Goal: Check status: Check status

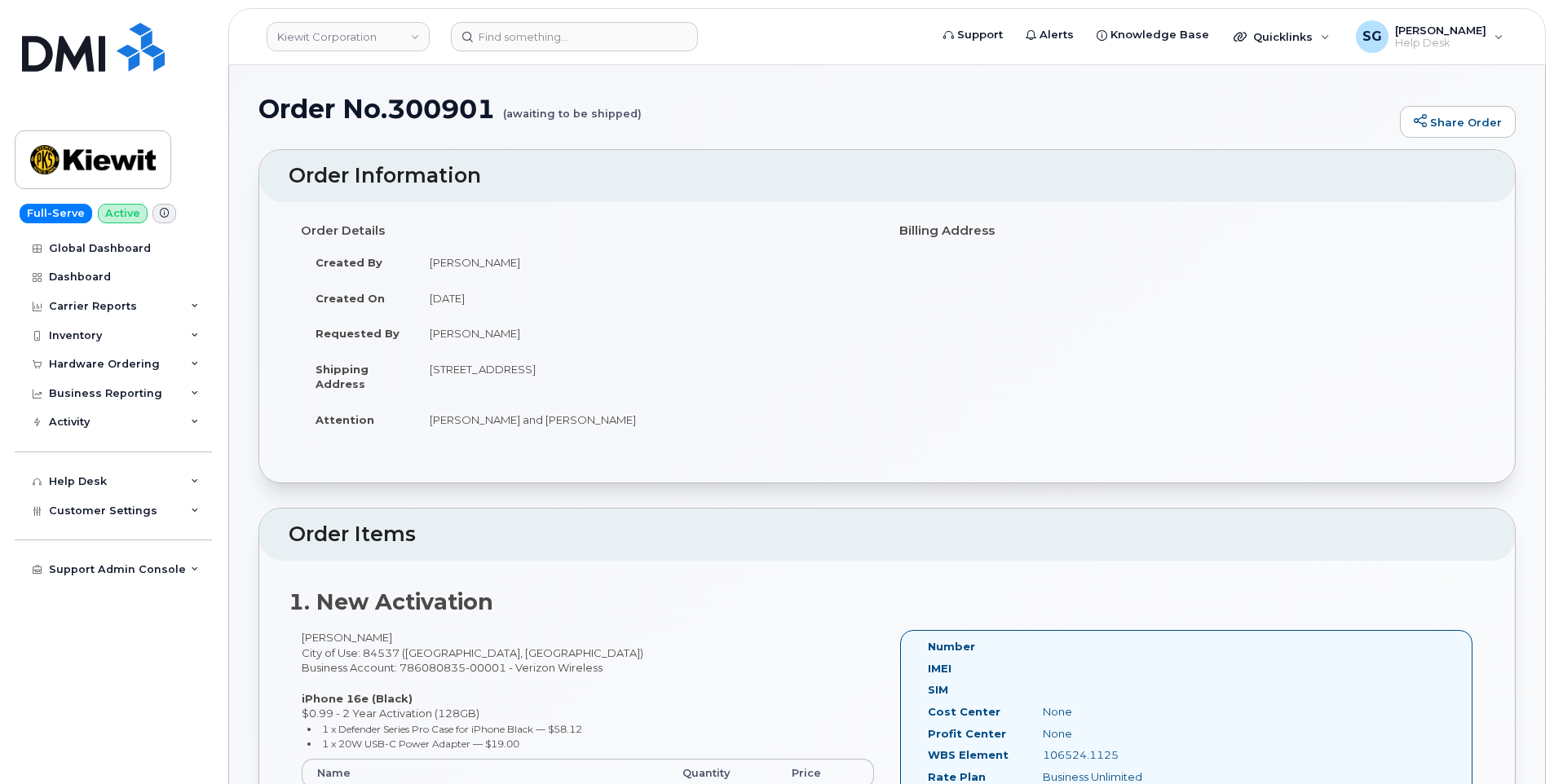
scroll to position [326, 0]
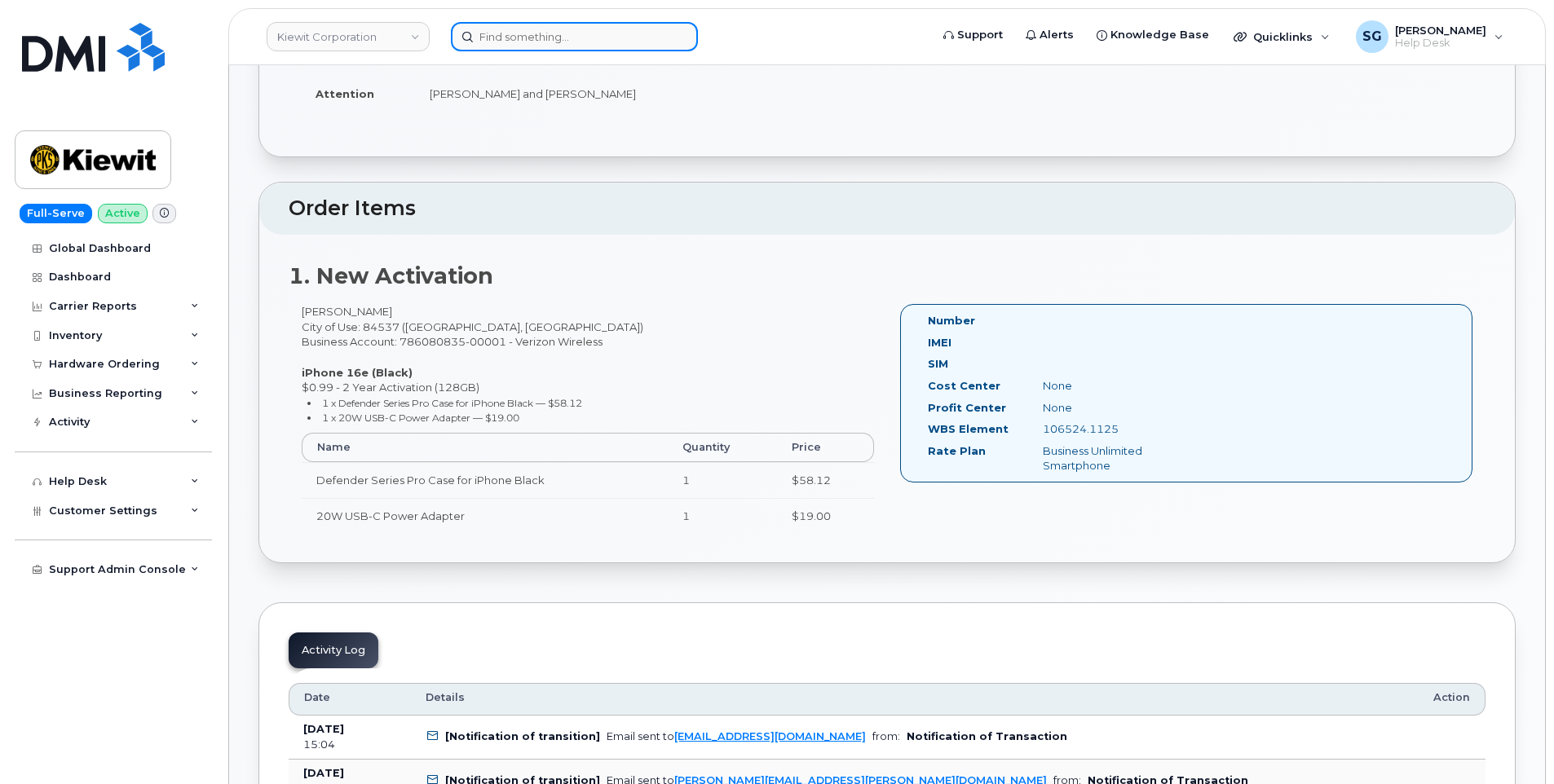
click at [623, 42] on input at bounding box center [574, 37] width 247 height 30
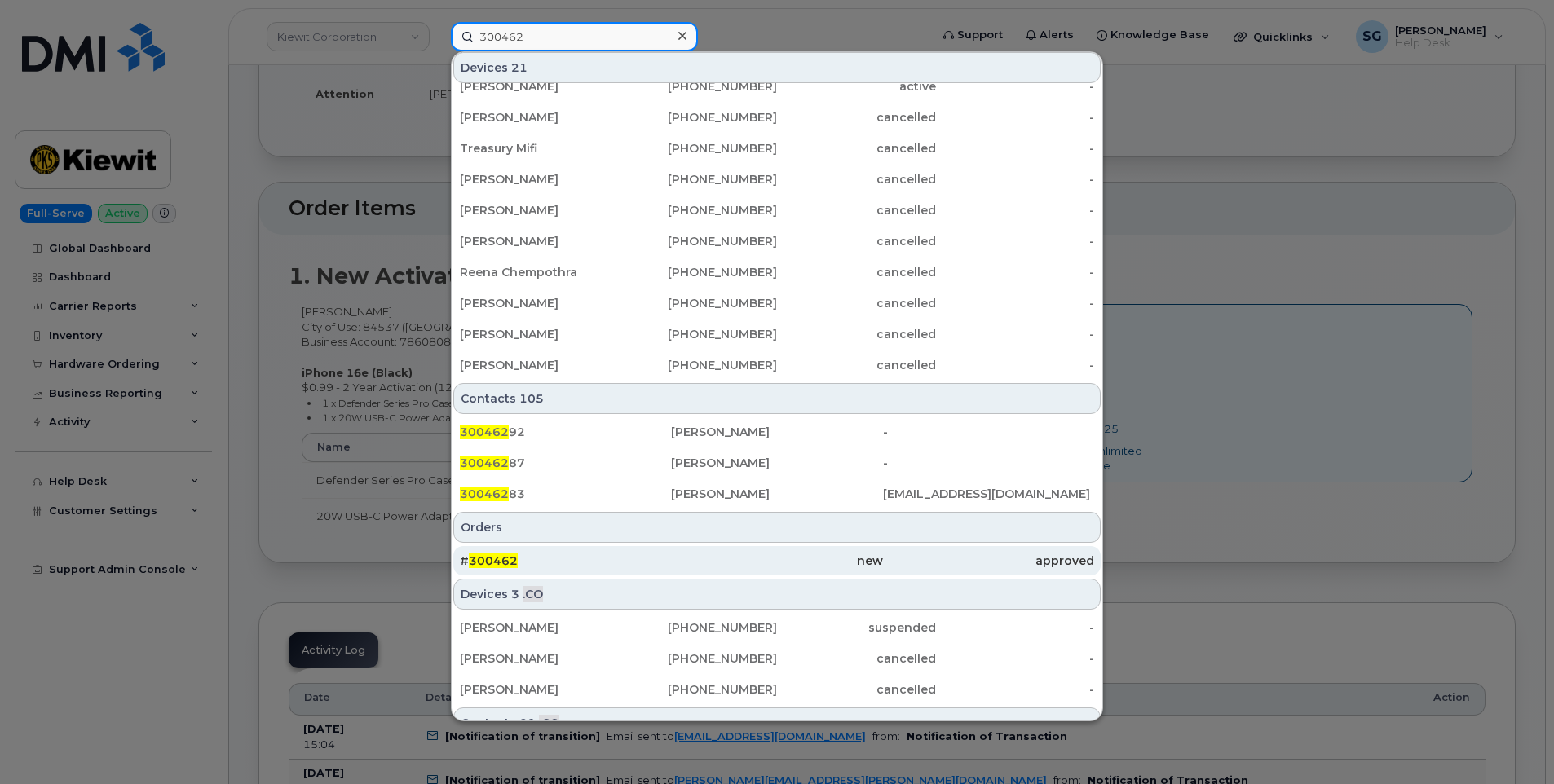
type input "300462"
drag, startPoint x: 584, startPoint y: 561, endPoint x: 612, endPoint y: 562, distance: 28.0
click at [584, 561] on div "# 300462" at bounding box center [566, 561] width 211 height 17
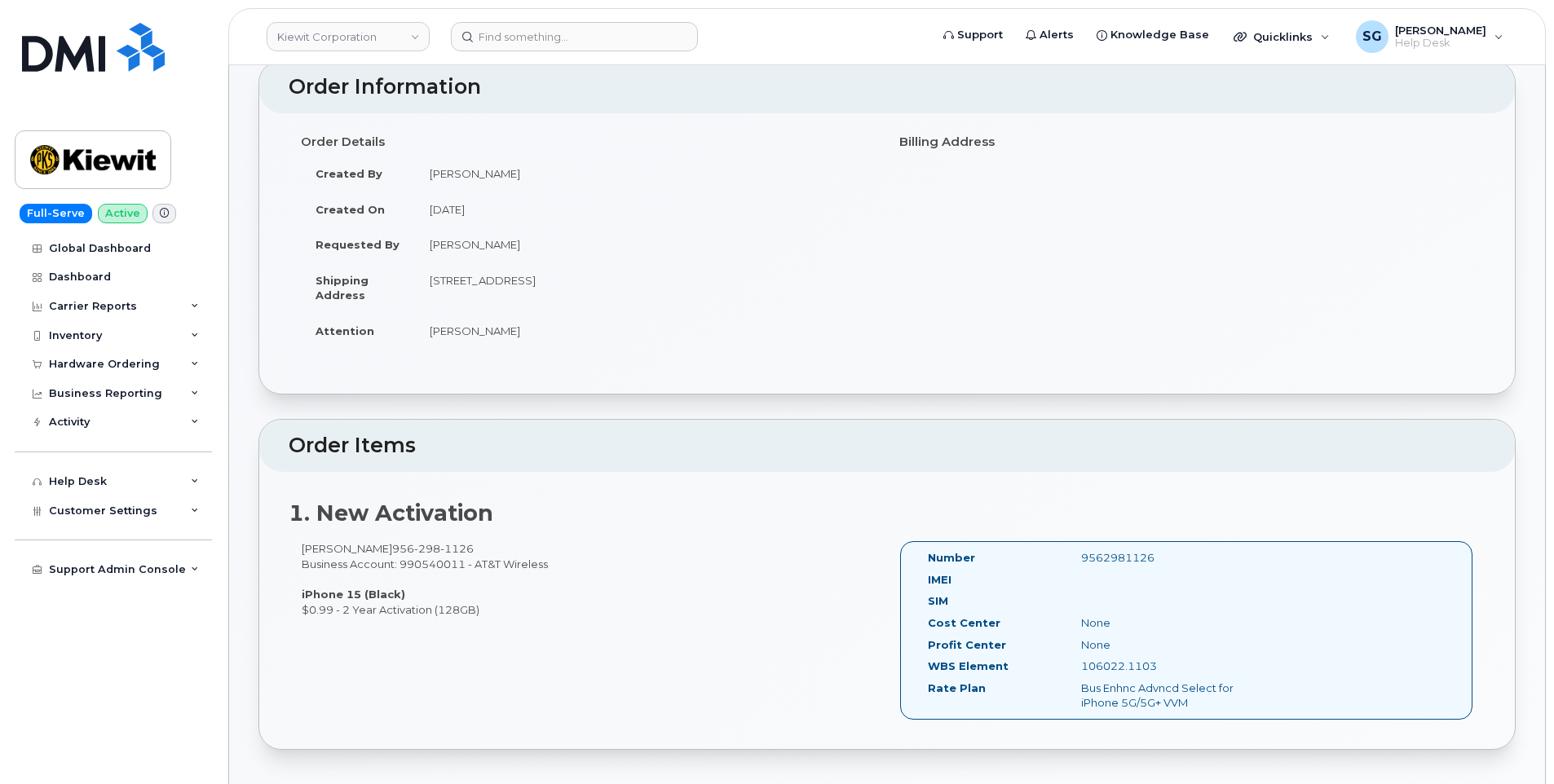
scroll to position [244, 0]
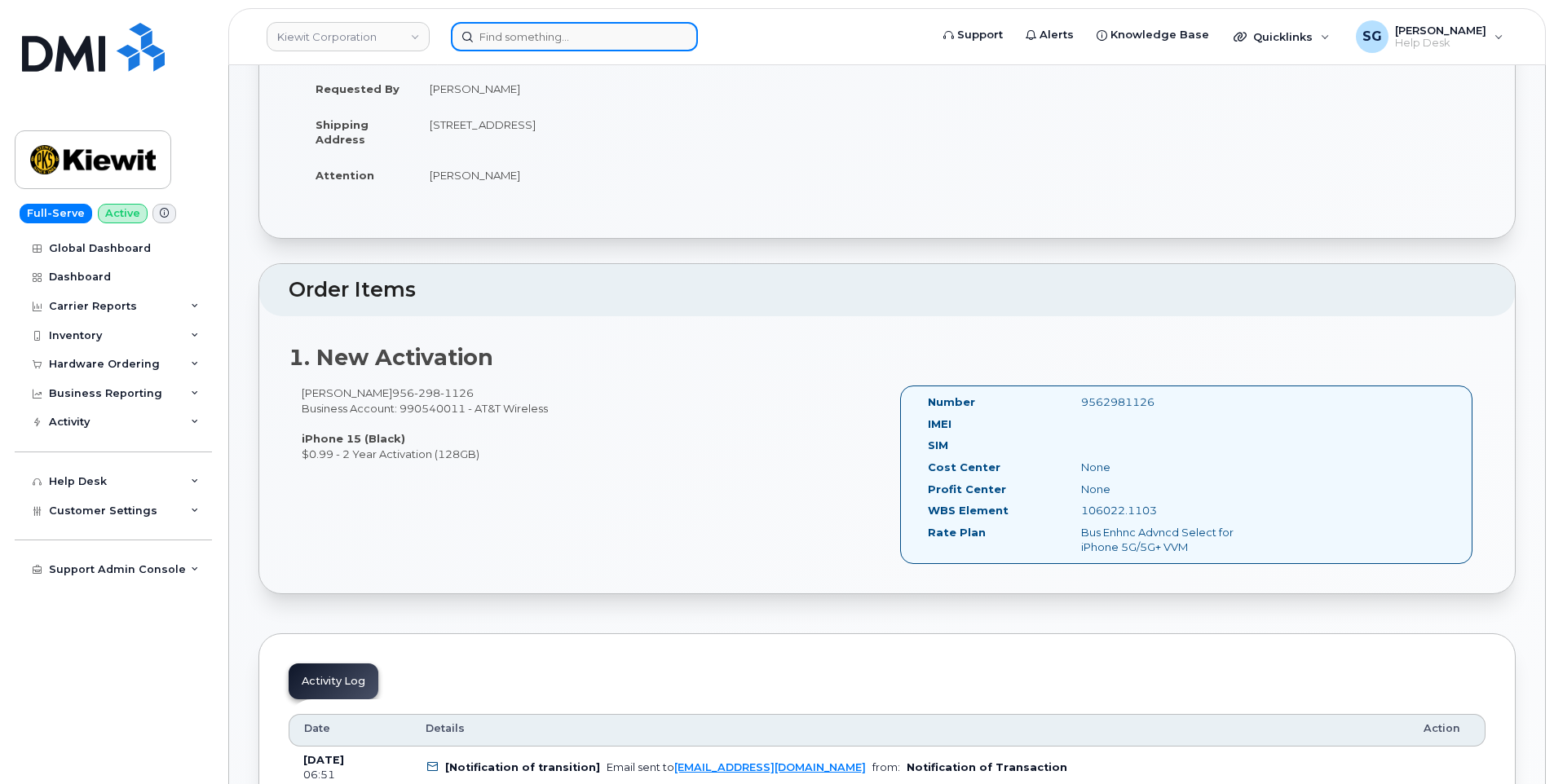
click at [595, 27] on input at bounding box center [574, 37] width 247 height 30
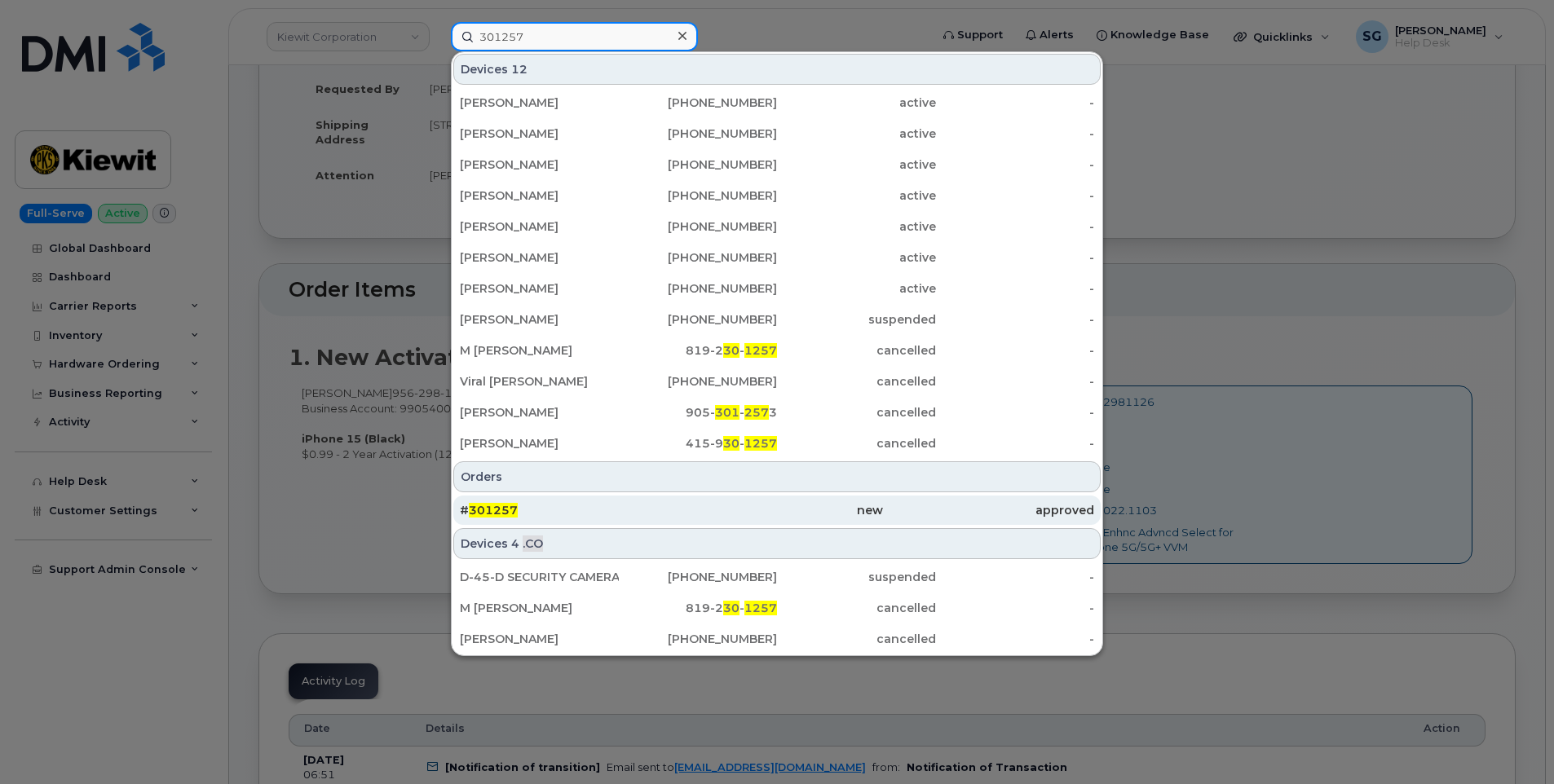
type input "301257"
click at [664, 512] on div "# 301257" at bounding box center [566, 510] width 211 height 17
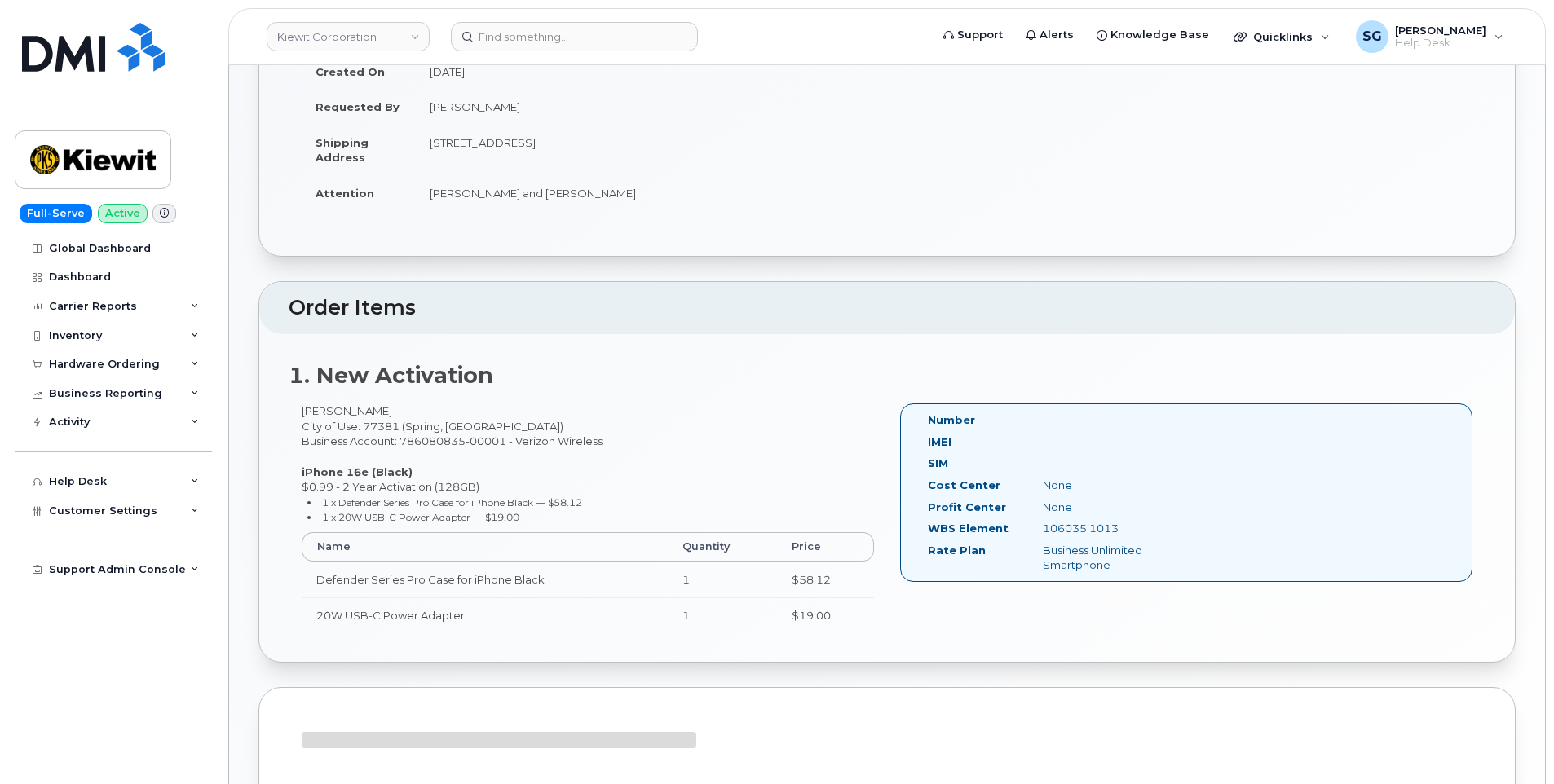
scroll to position [244, 0]
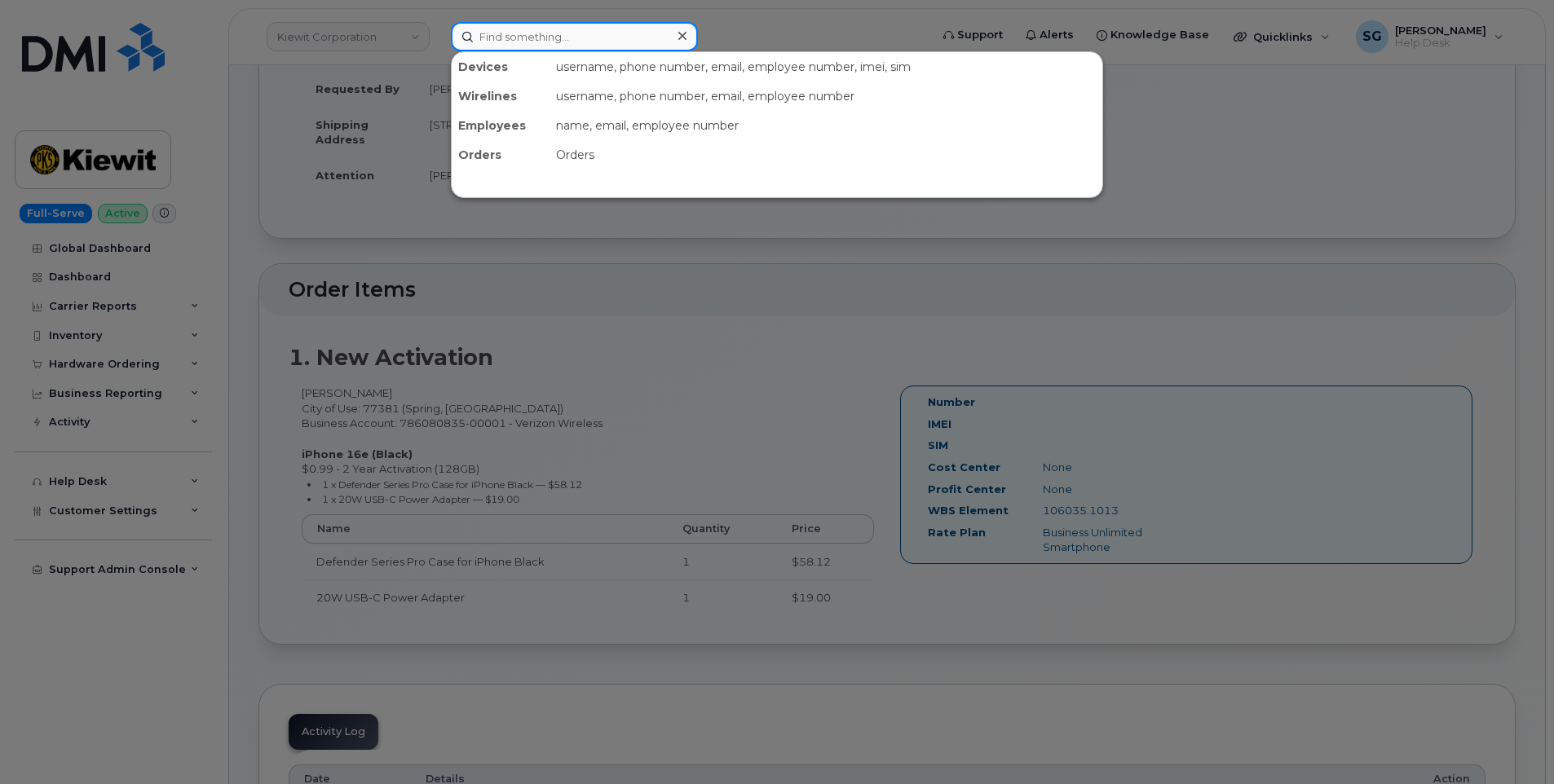
click at [573, 38] on input at bounding box center [574, 37] width 247 height 30
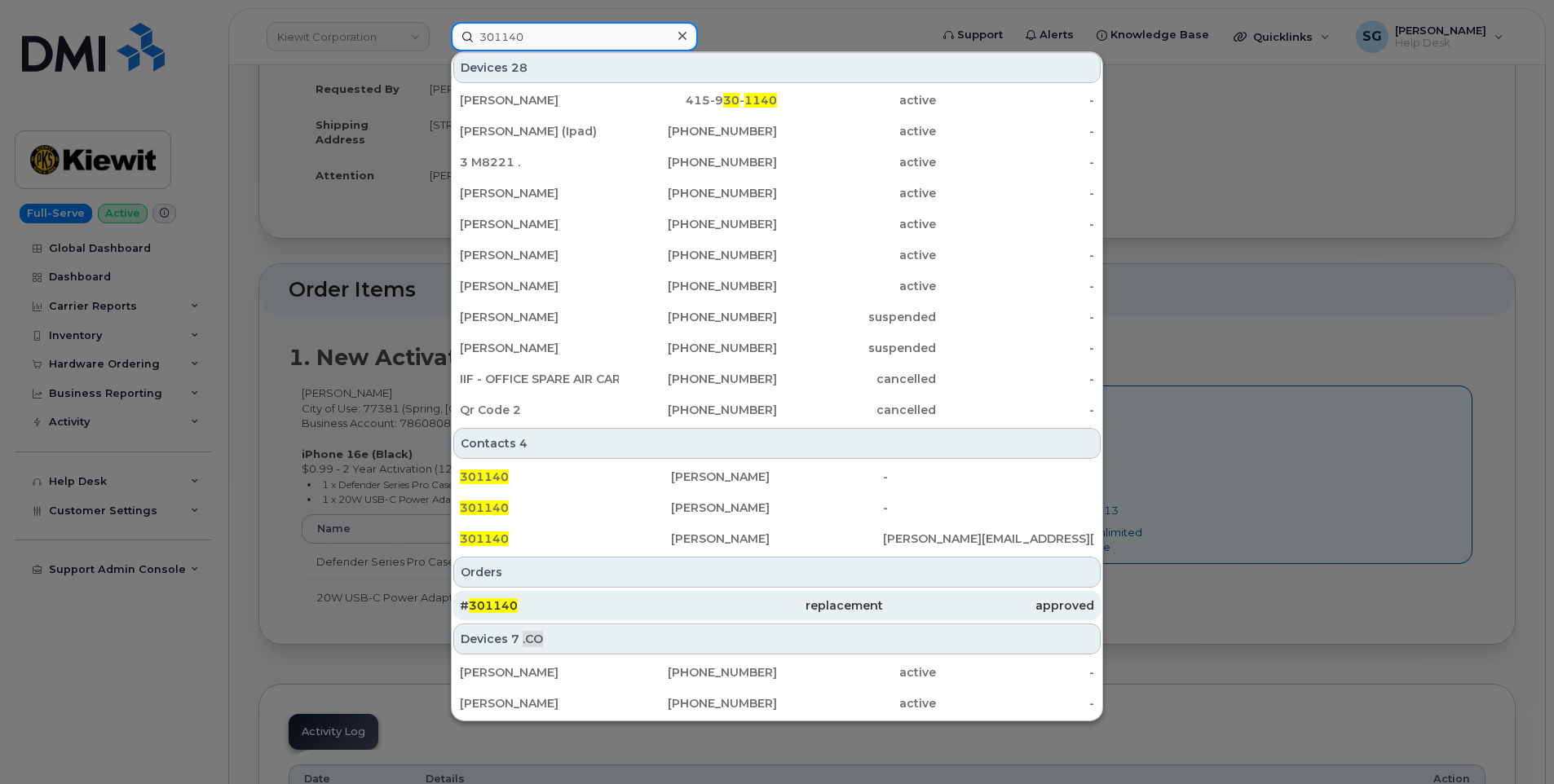
scroll to position [378, 0]
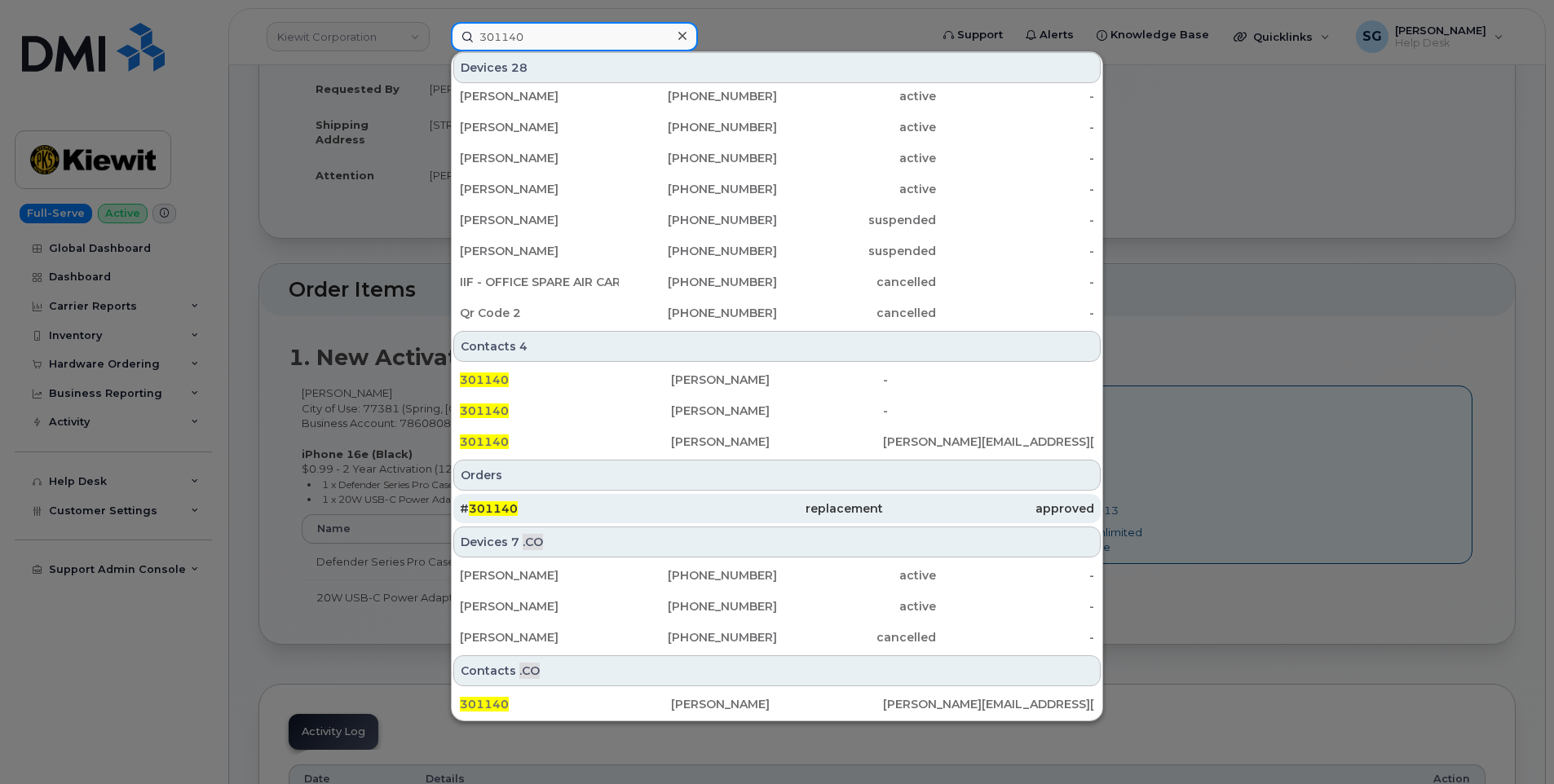
type input "301140"
drag, startPoint x: 660, startPoint y: 512, endPoint x: 727, endPoint y: 512, distance: 67.0
click at [660, 512] on div "# 301140" at bounding box center [566, 508] width 211 height 17
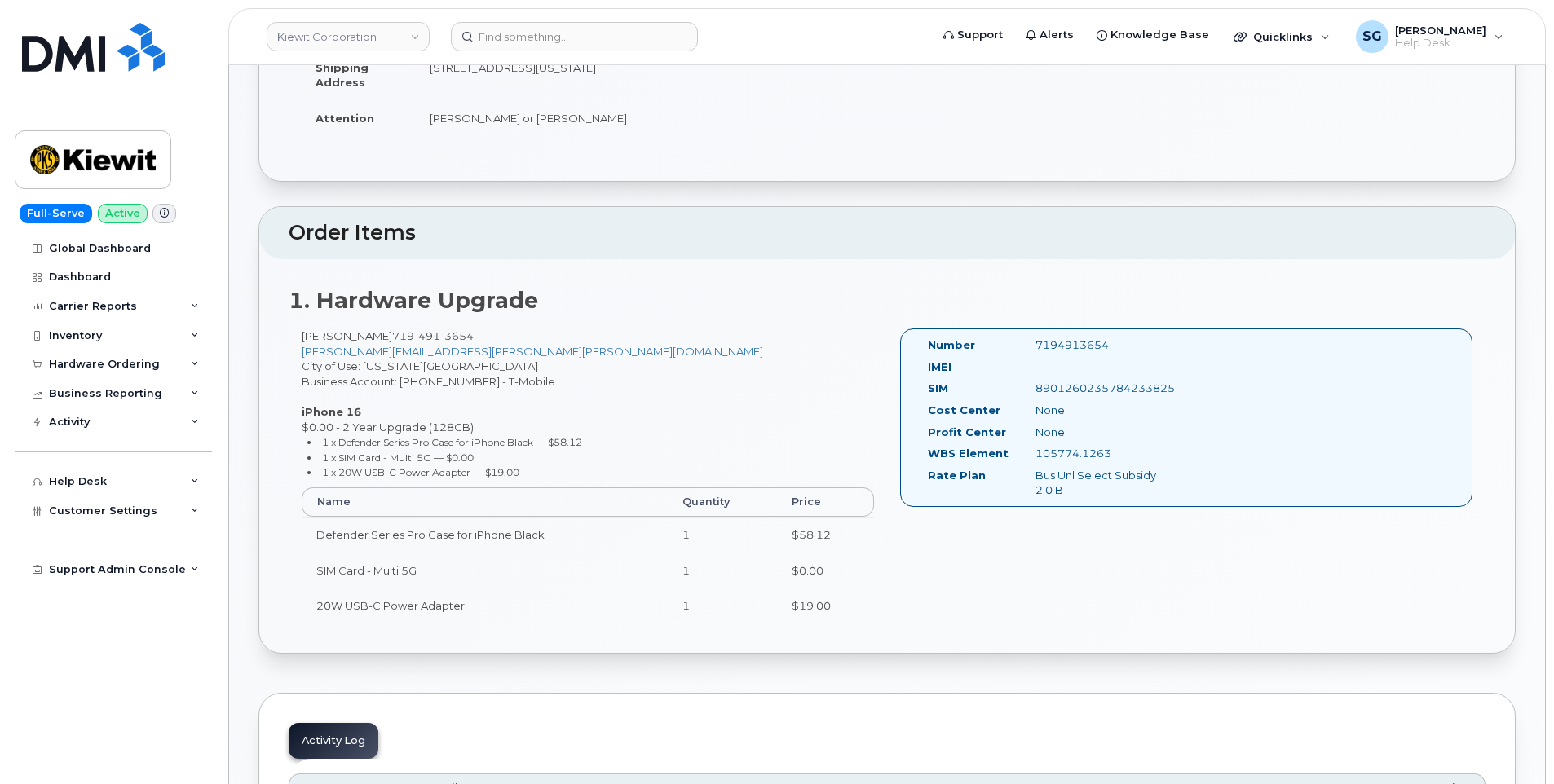
scroll to position [408, 0]
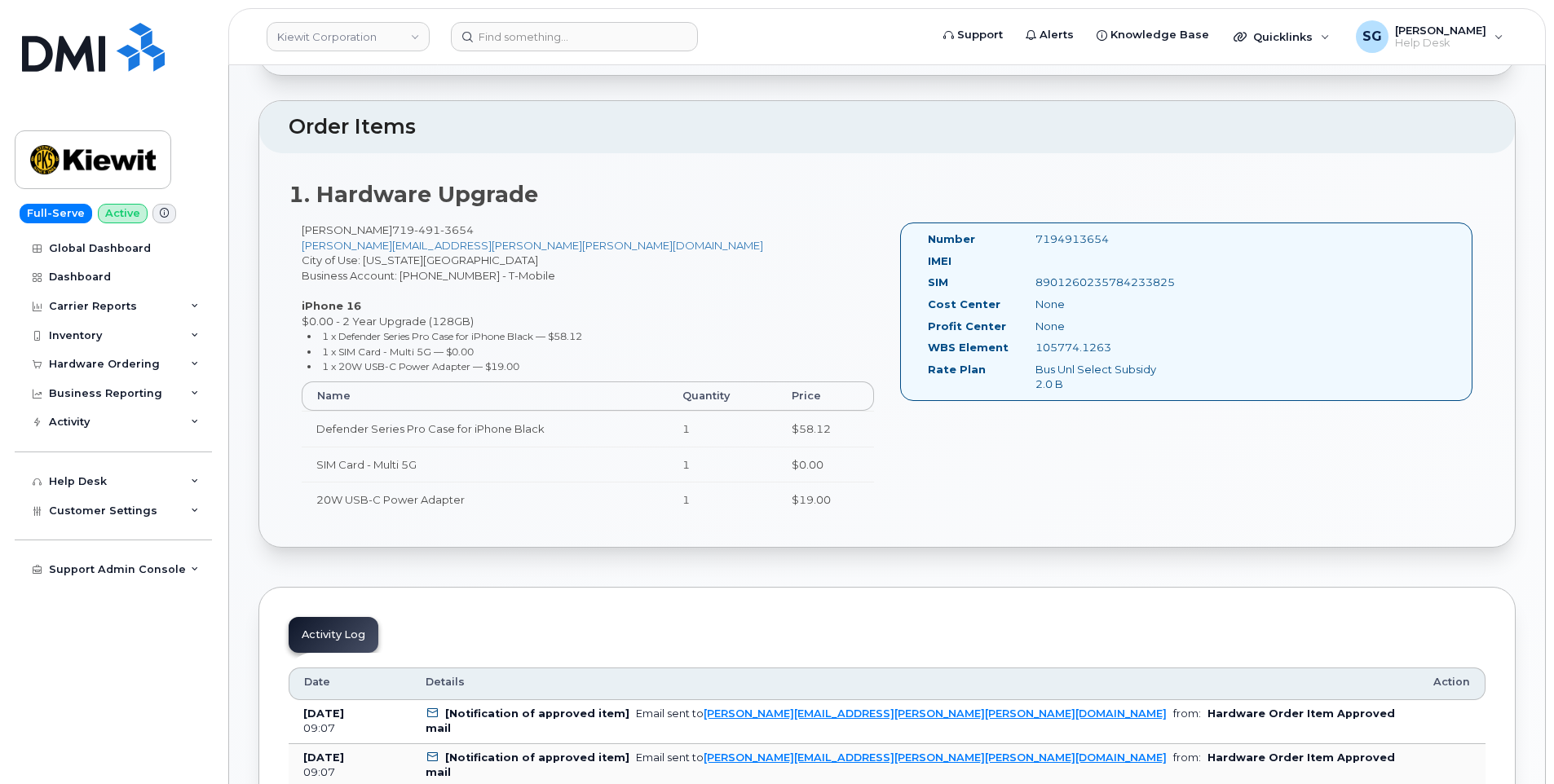
drag, startPoint x: 1112, startPoint y: 351, endPoint x: 1034, endPoint y: 348, distance: 78.1
click at [1034, 348] on div "105774.1263" at bounding box center [1098, 347] width 150 height 16
copy div "105774.1263"
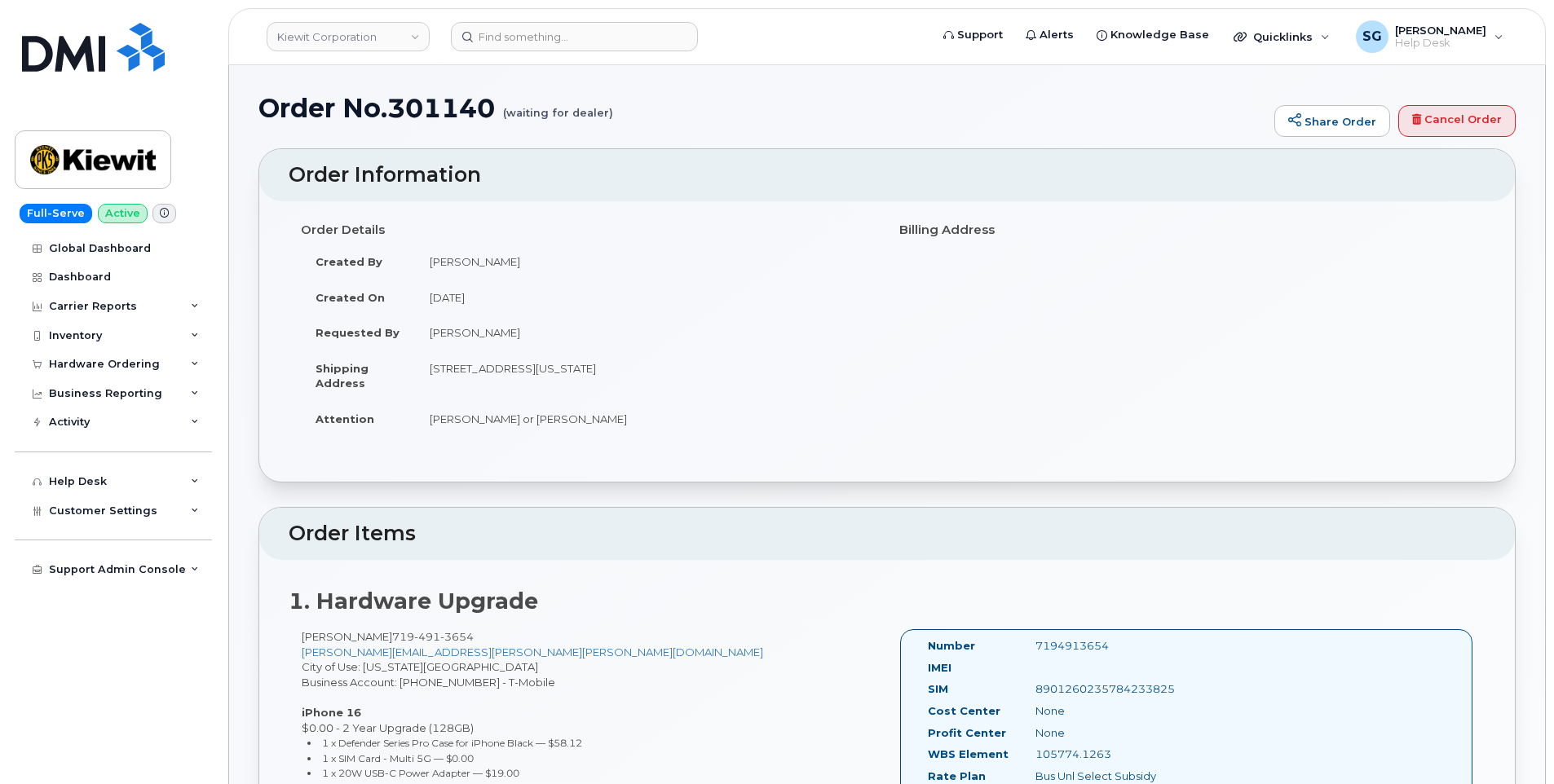
scroll to position [0, 0]
click at [624, 40] on input at bounding box center [574, 37] width 247 height 30
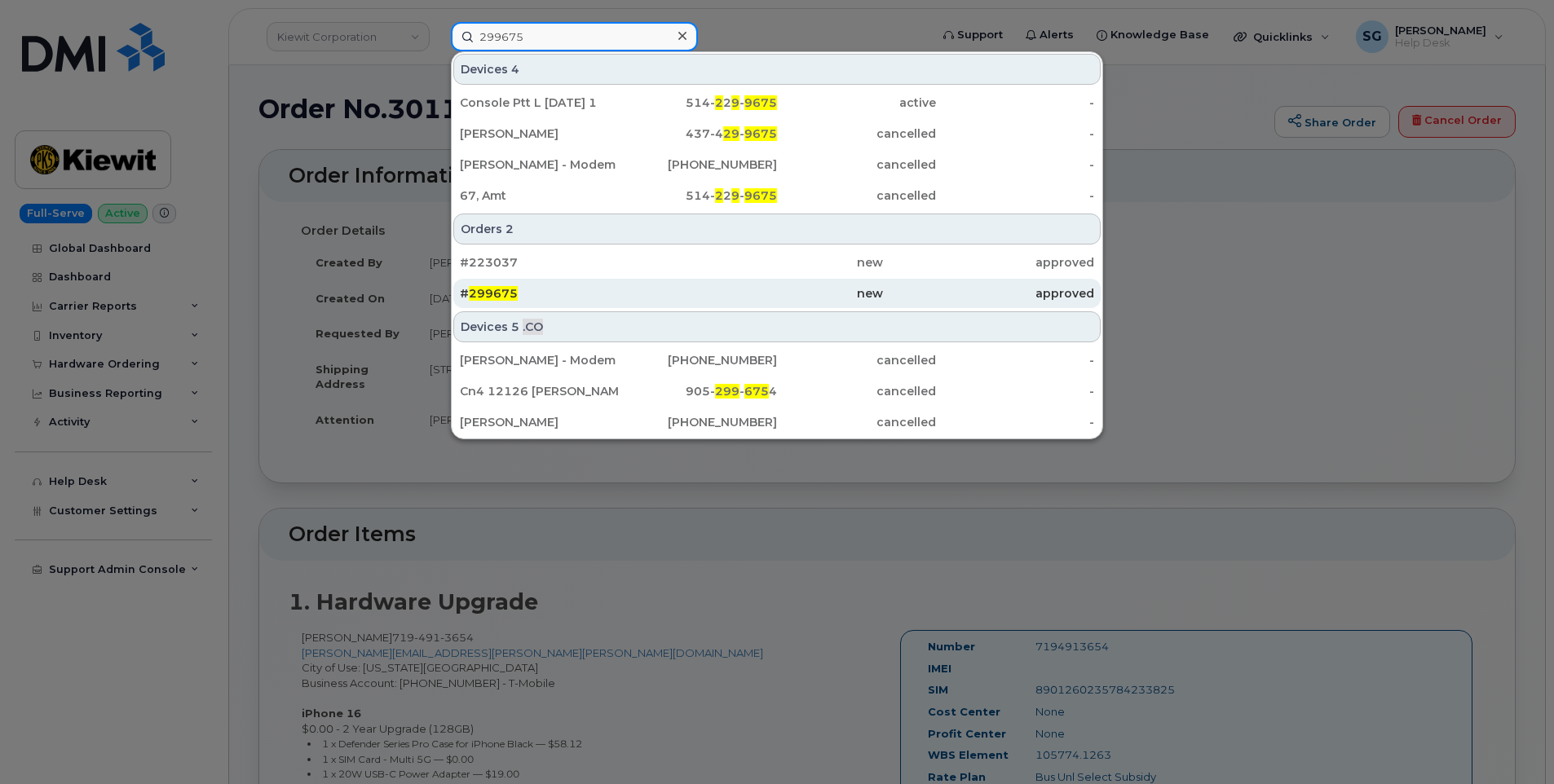
type input "299675"
click at [600, 286] on div "# 299675" at bounding box center [566, 294] width 211 height 17
click at [632, 299] on div "# 299675" at bounding box center [566, 294] width 211 height 17
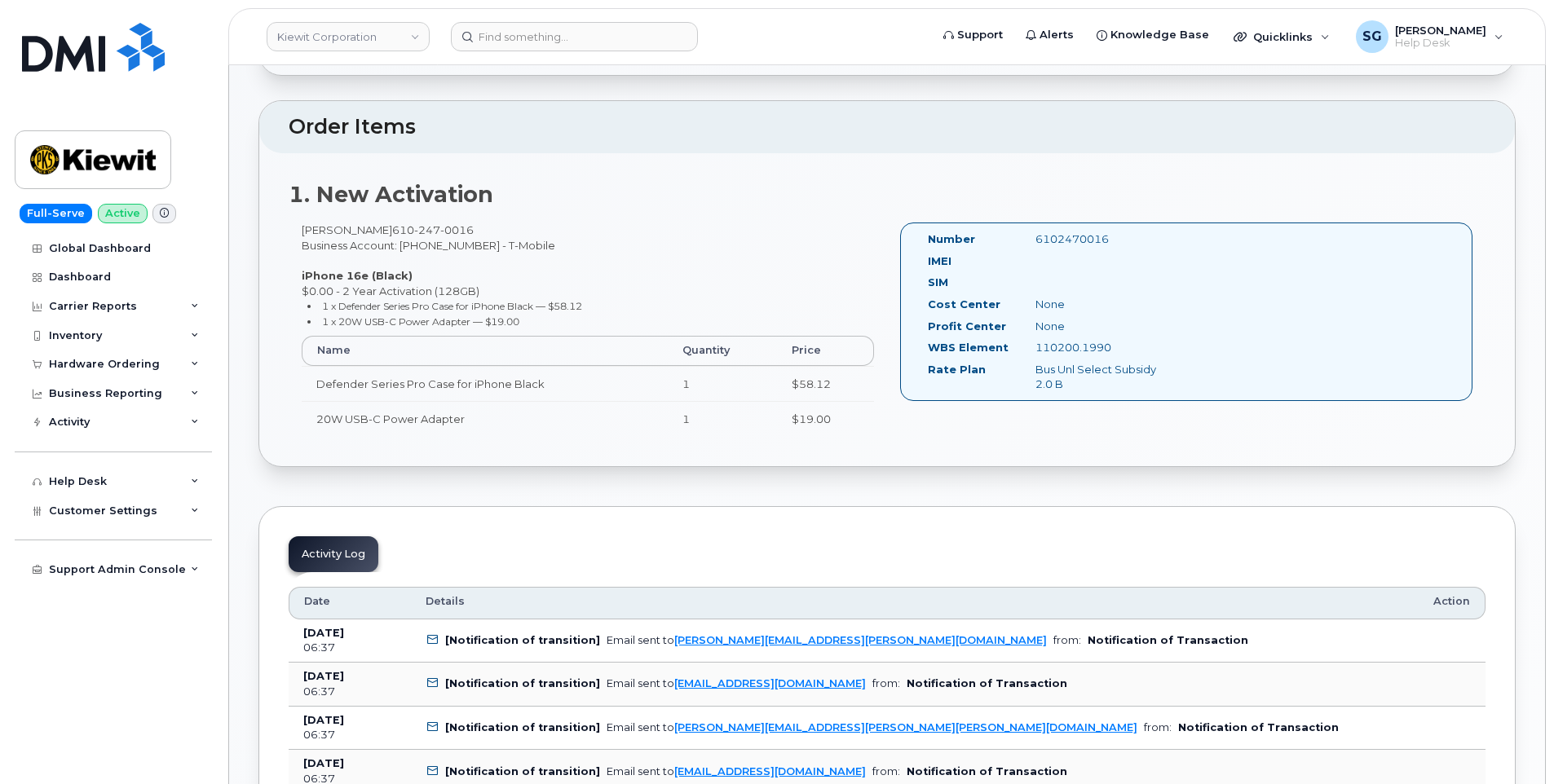
scroll to position [326, 0]
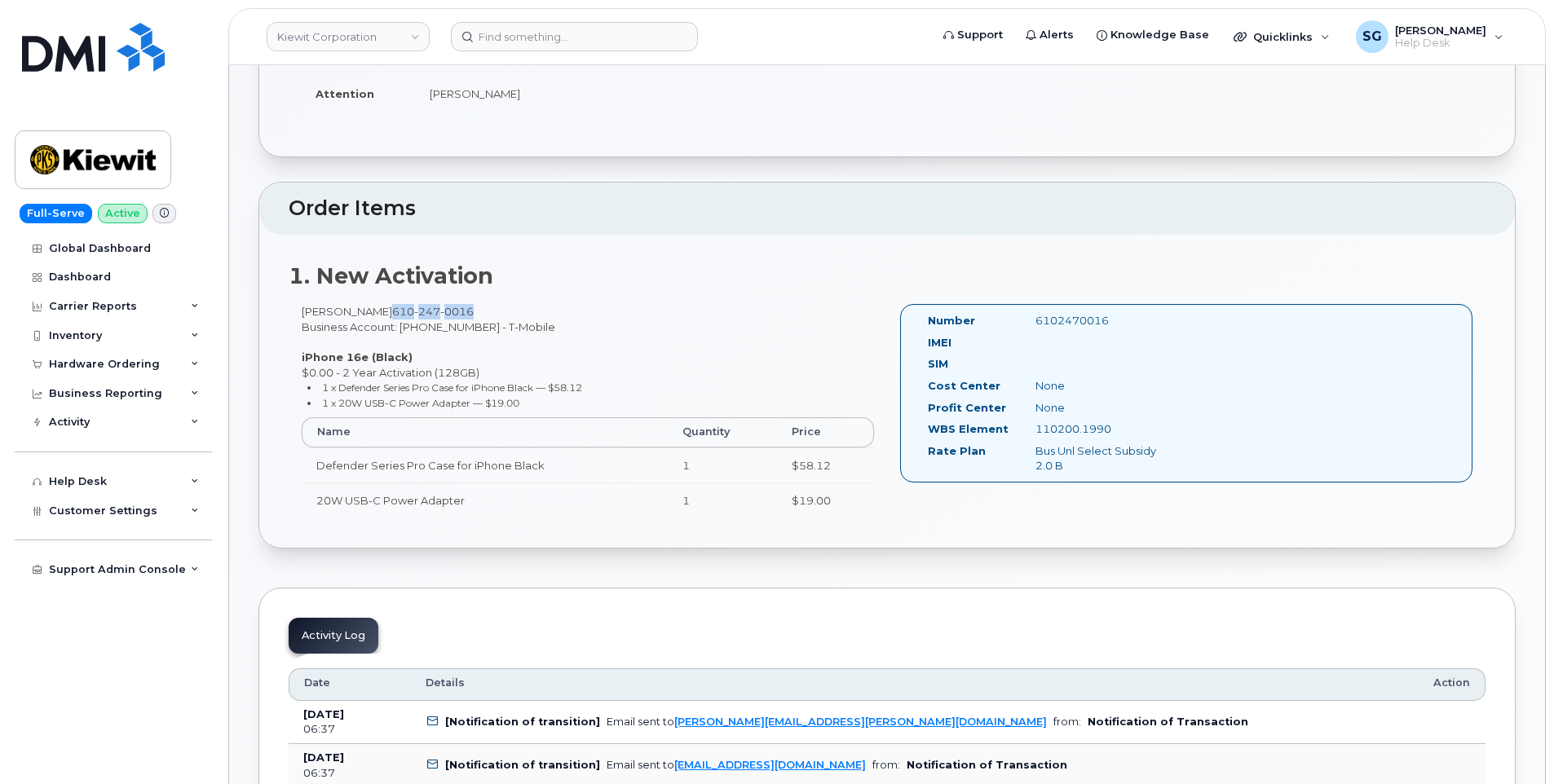
drag, startPoint x: 499, startPoint y: 308, endPoint x: 396, endPoint y: 314, distance: 103.2
click at [396, 314] on div "[PERSON_NAME] [PHONE_NUMBER] Business Account: [PHONE_NUMBER] - T-Mobile iPhone…" at bounding box center [588, 418] width 599 height 229
drag, startPoint x: 396, startPoint y: 314, endPoint x: 409, endPoint y: 314, distance: 13.0
copy span "[PHONE_NUMBER]"
drag, startPoint x: 1109, startPoint y: 432, endPoint x: 1037, endPoint y: 427, distance: 72.2
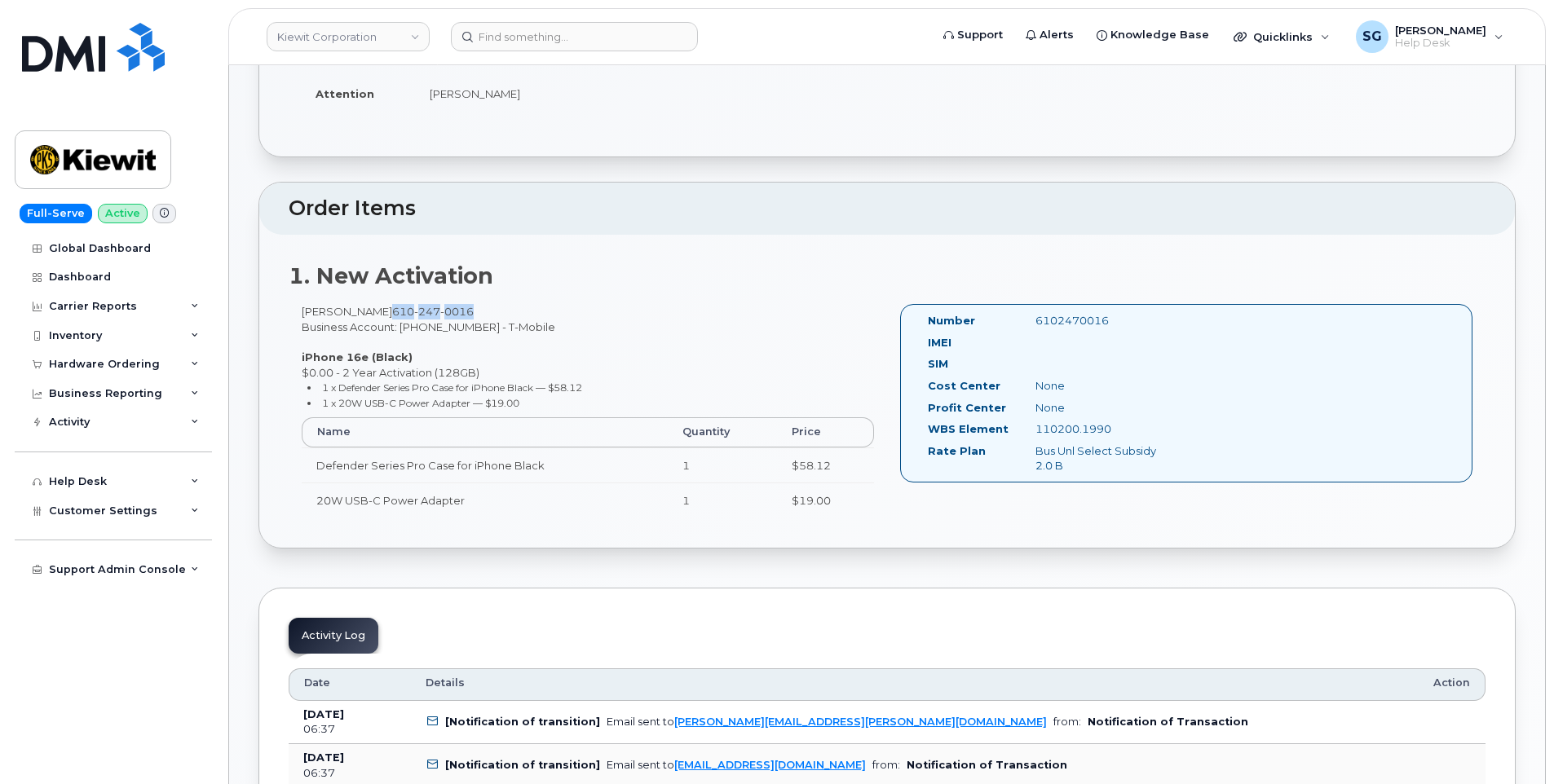
click at [1035, 427] on div "110200.1990" at bounding box center [1098, 429] width 150 height 16
drag, startPoint x: 1037, startPoint y: 427, endPoint x: 1050, endPoint y: 428, distance: 13.0
copy div "110200.1990"
drag, startPoint x: 385, startPoint y: 309, endPoint x: 297, endPoint y: 314, distance: 88.1
click at [297, 314] on div "Daniel Robinson 610 247 0016 Business Account: 973402207 - T-Mobile iPhone 16e …" at bounding box center [588, 418] width 599 height 229
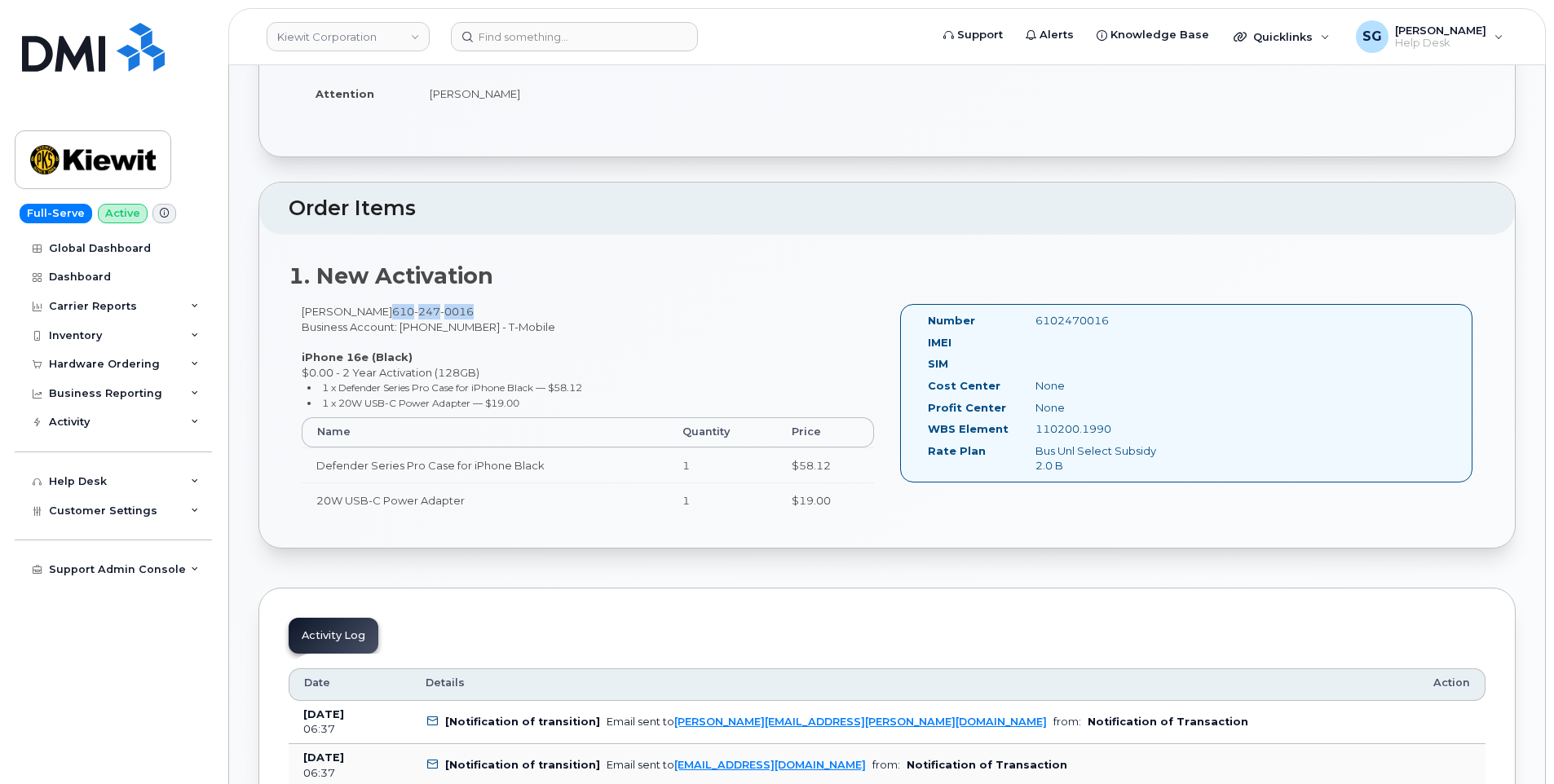
drag, startPoint x: 298, startPoint y: 314, endPoint x: 310, endPoint y: 312, distance: 12.2
copy div "Daniel Robinson"
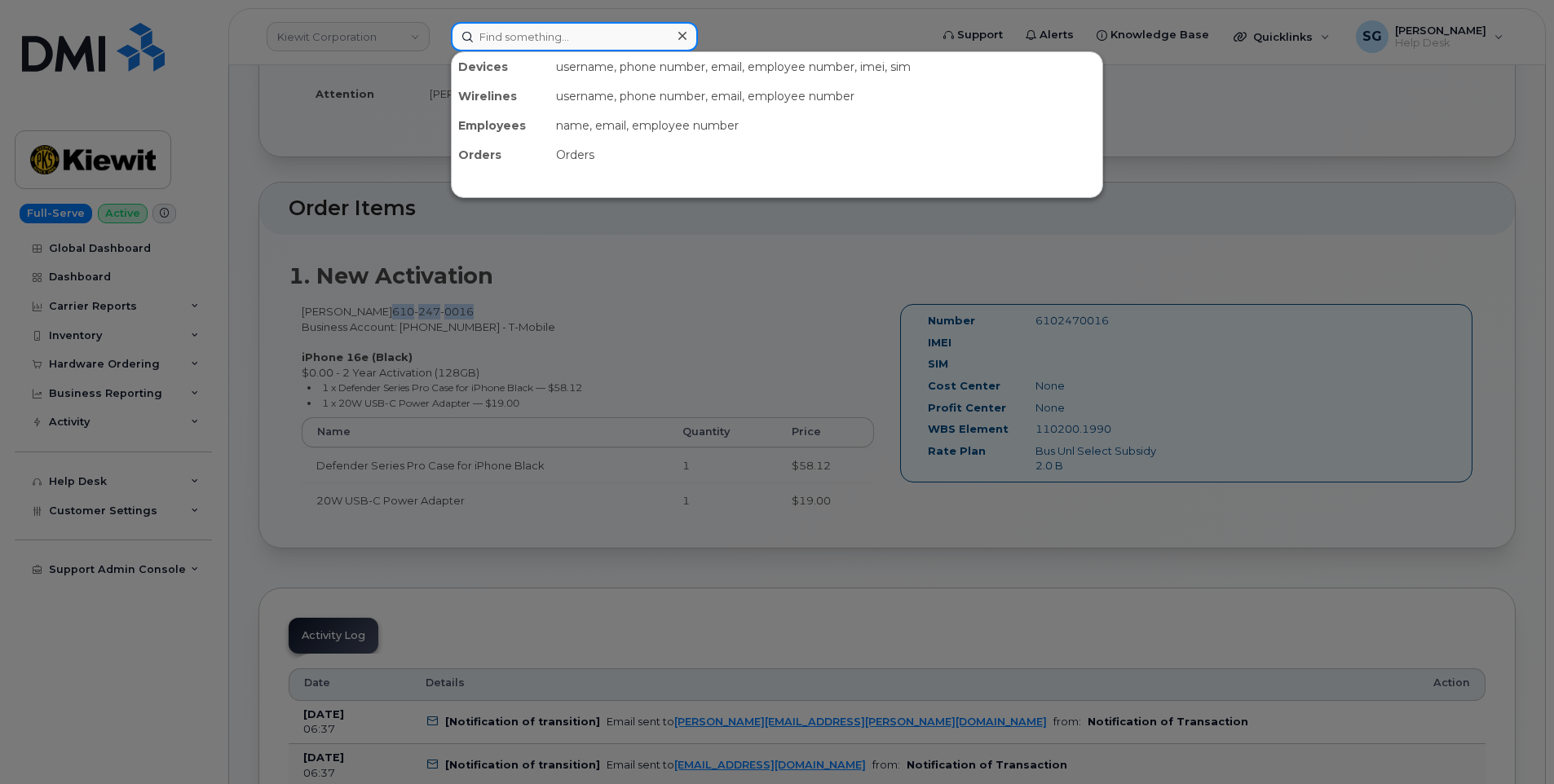
click at [663, 45] on input at bounding box center [574, 37] width 247 height 30
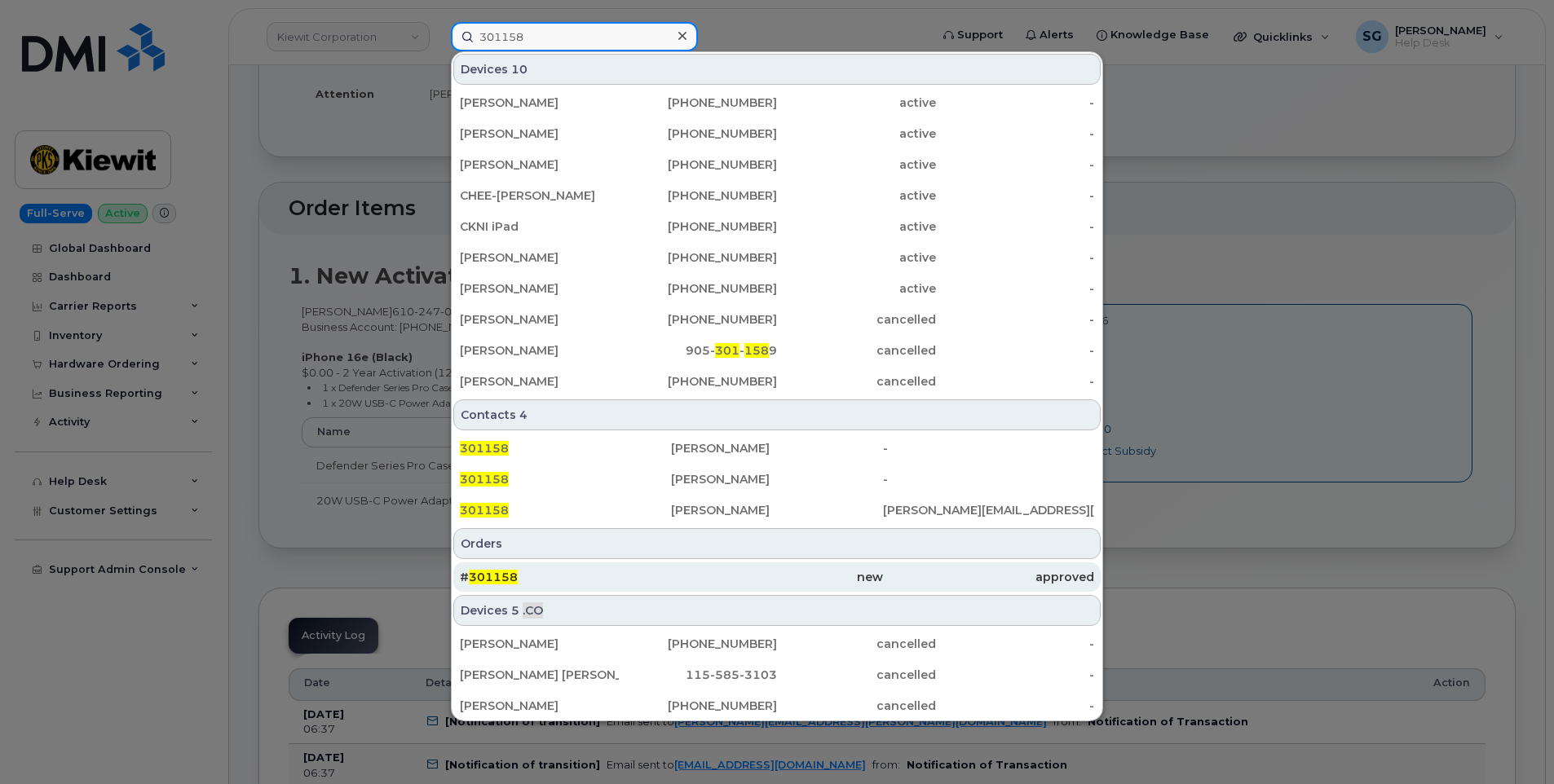
type input "301158"
click at [631, 577] on div "# 301158" at bounding box center [566, 577] width 211 height 17
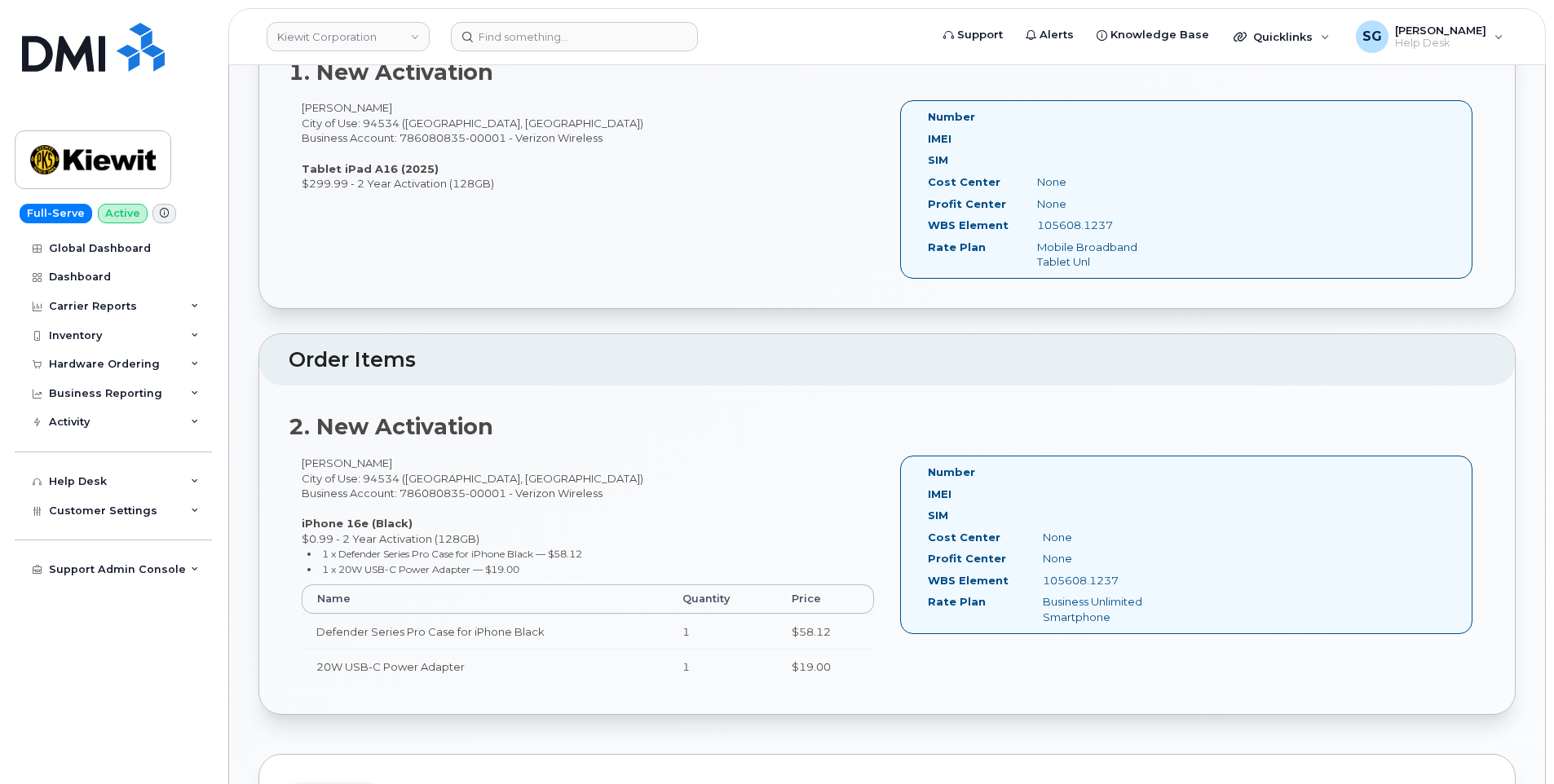
scroll to position [570, 0]
